Goal: Task Accomplishment & Management: Manage account settings

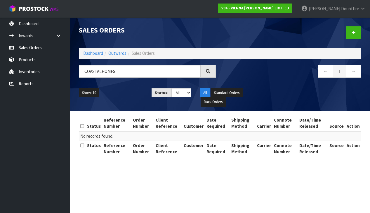
scroll to position [0, 0]
click at [101, 72] on input "COASTALHOMES" at bounding box center [140, 71] width 122 height 13
click at [135, 71] on input "COASTAL HOMES" at bounding box center [140, 71] width 122 height 13
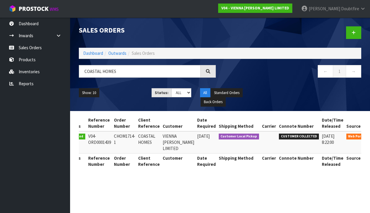
scroll to position [0, 0]
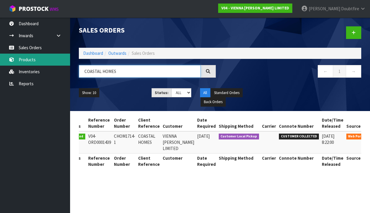
type input "COASTAL HOMES"
click at [23, 60] on link "Products" at bounding box center [35, 59] width 70 height 12
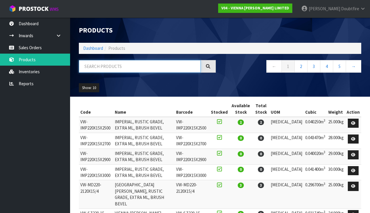
click at [89, 68] on input "text" at bounding box center [140, 66] width 122 height 13
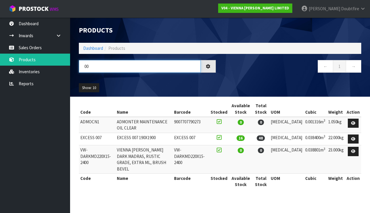
type input "0"
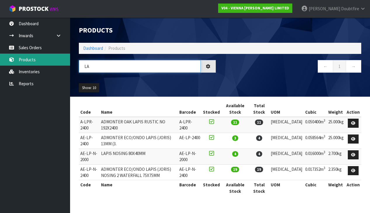
type input "L"
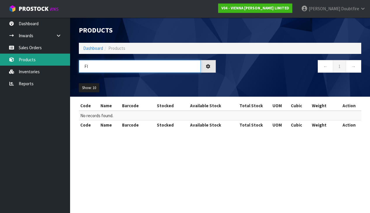
type input "F"
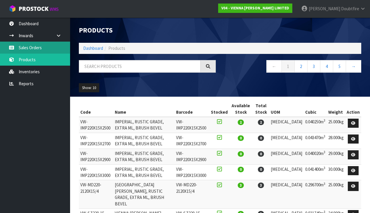
click at [30, 48] on link "Sales Orders" at bounding box center [35, 48] width 70 height 12
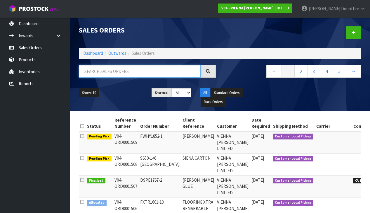
click at [109, 72] on input "text" at bounding box center [140, 71] width 122 height 13
type input "[PERSON_NAME]"
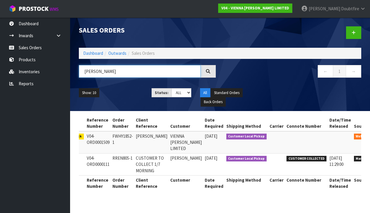
scroll to position [0, 27]
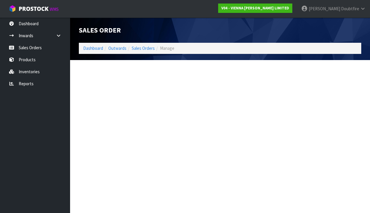
click at [353, 136] on section "Edit Sales Order Dashboard Outwards Sales Orders Manage Sales Order Dashboard O…" at bounding box center [185, 106] width 370 height 213
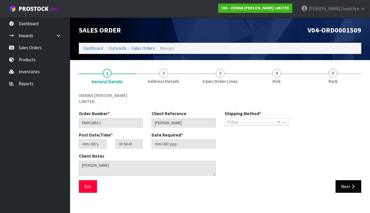
click at [351, 184] on icon "button" at bounding box center [353, 186] width 6 height 4
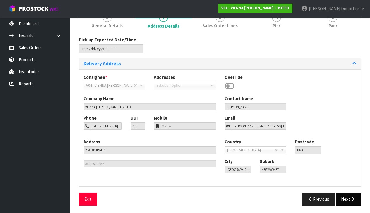
scroll to position [55, 0]
click at [348, 193] on button "Next" at bounding box center [349, 199] width 26 height 13
